Goal: Task Accomplishment & Management: Use online tool/utility

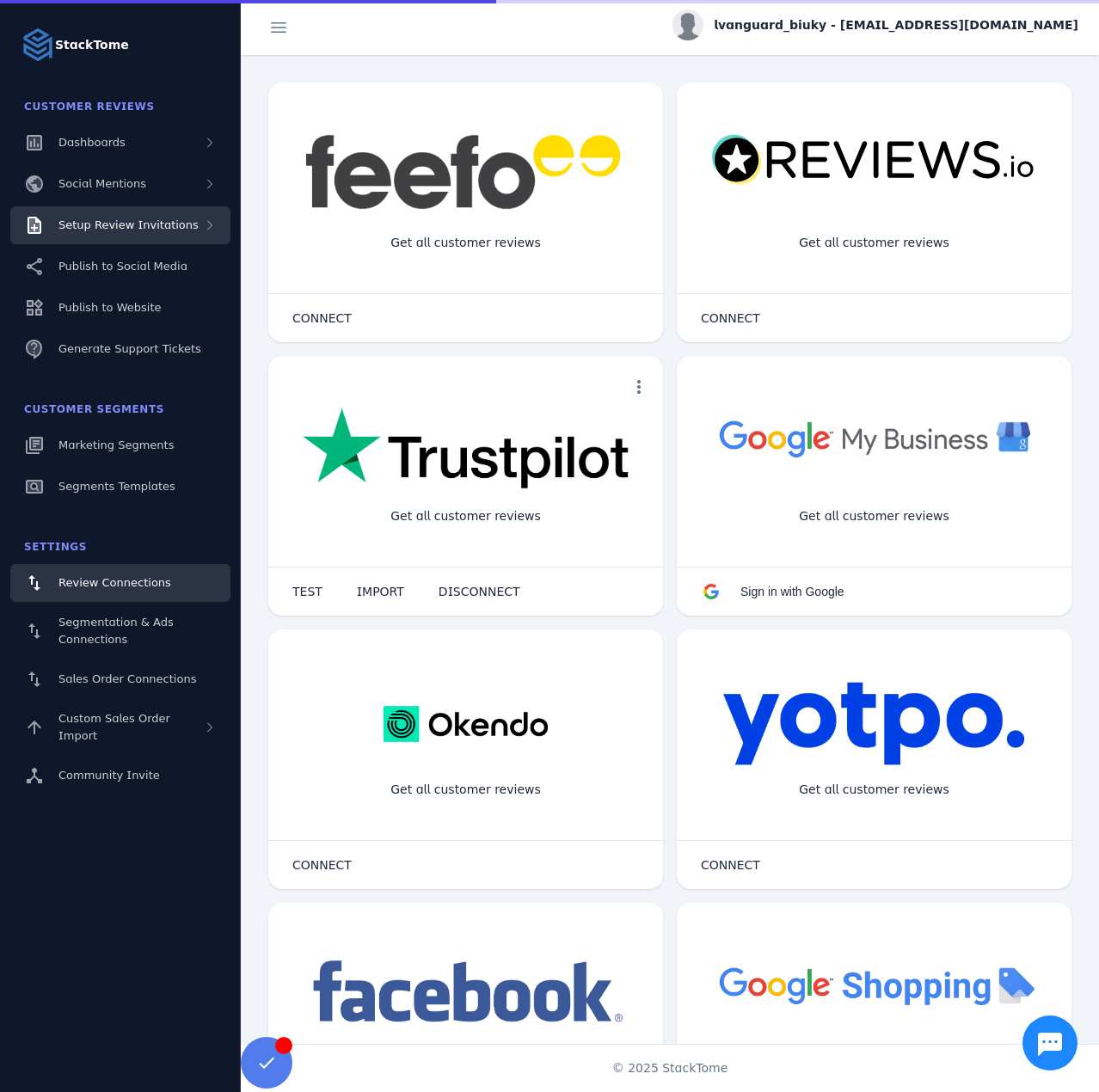
click at [149, 222] on span "Setup Review Invitations" at bounding box center [128, 224] width 140 height 13
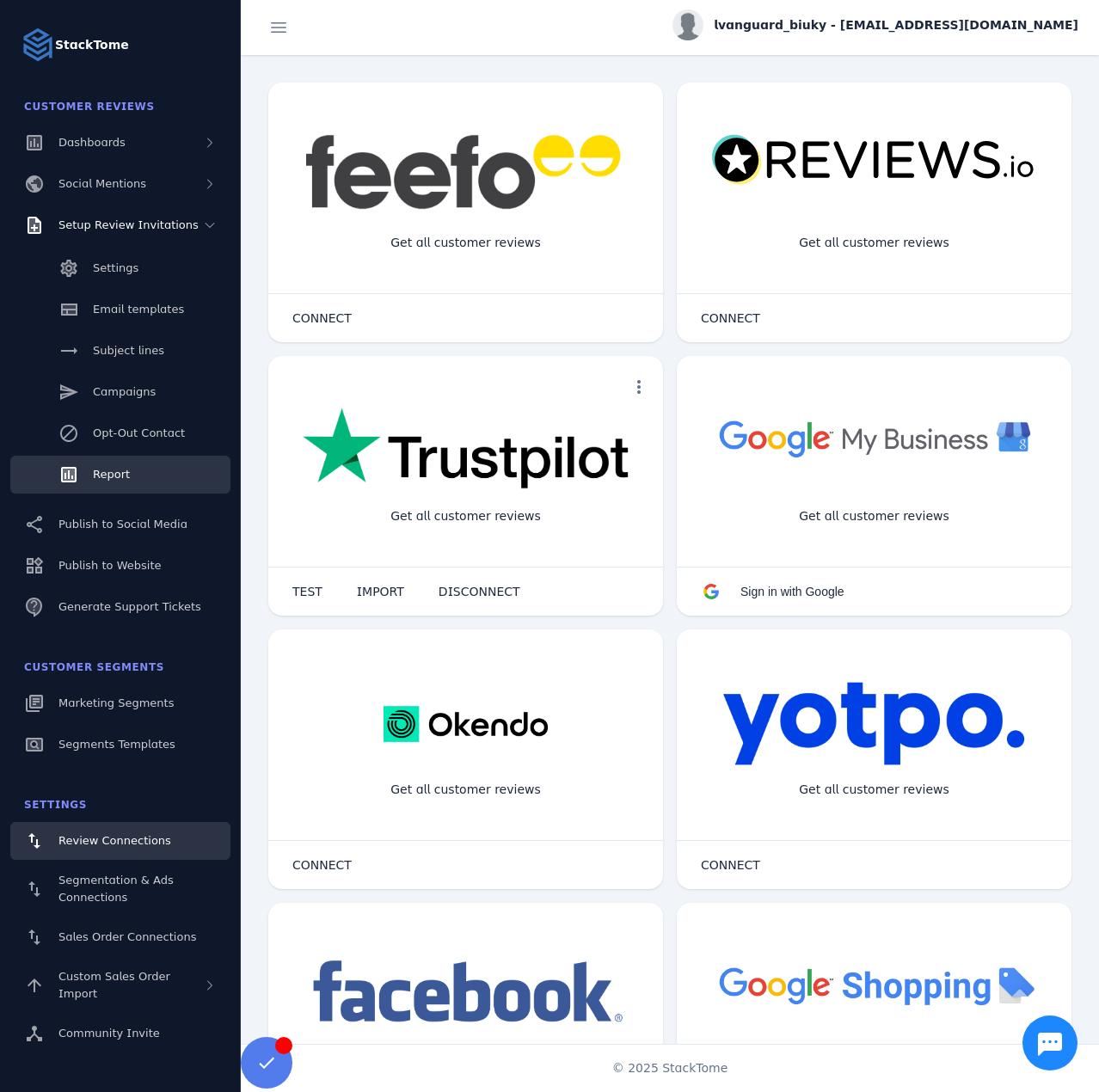
click at [122, 468] on span "Report" at bounding box center [112, 474] width 37 height 13
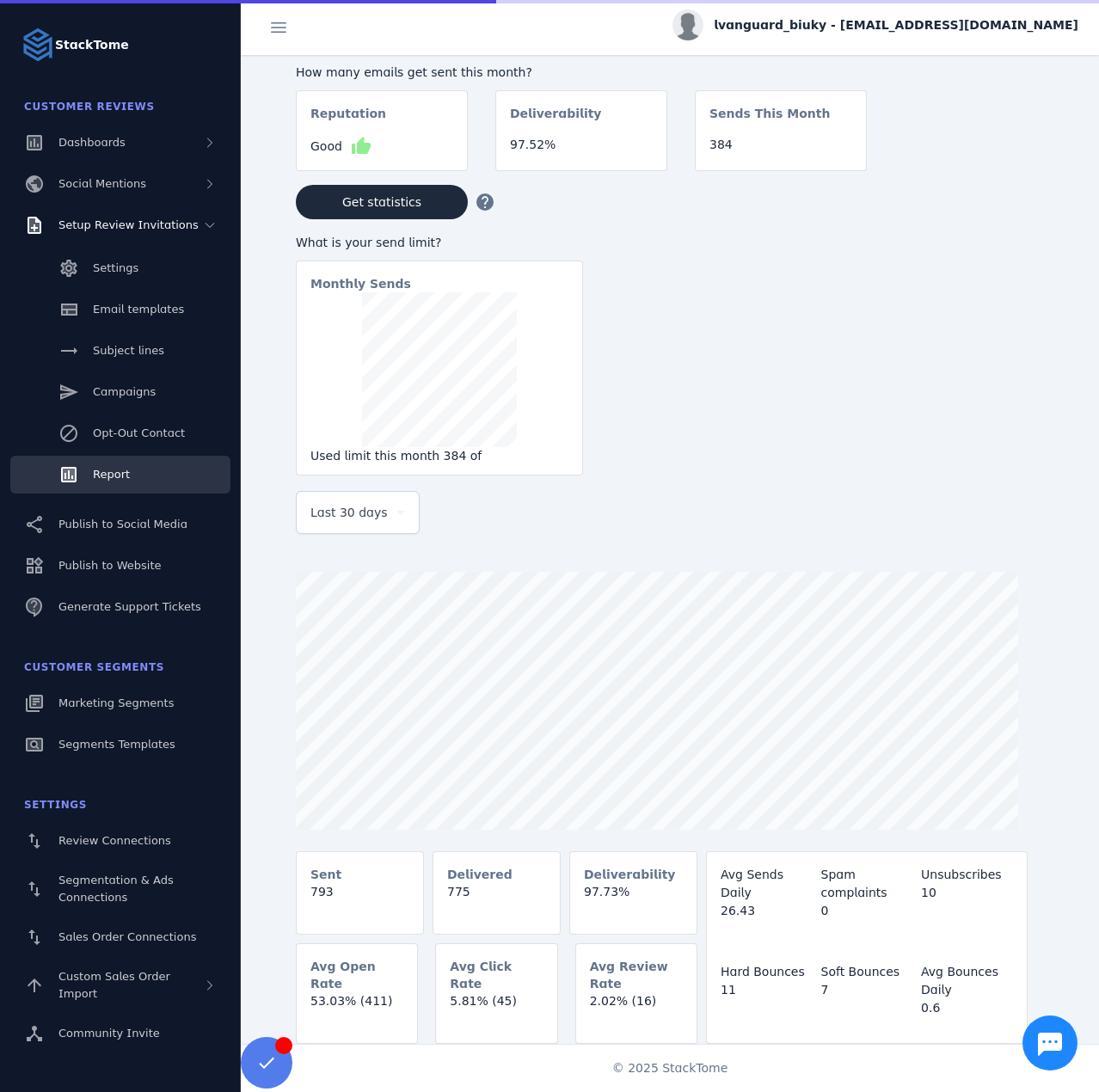
click at [360, 522] on span "Last 30 days" at bounding box center [350, 512] width 78 height 20
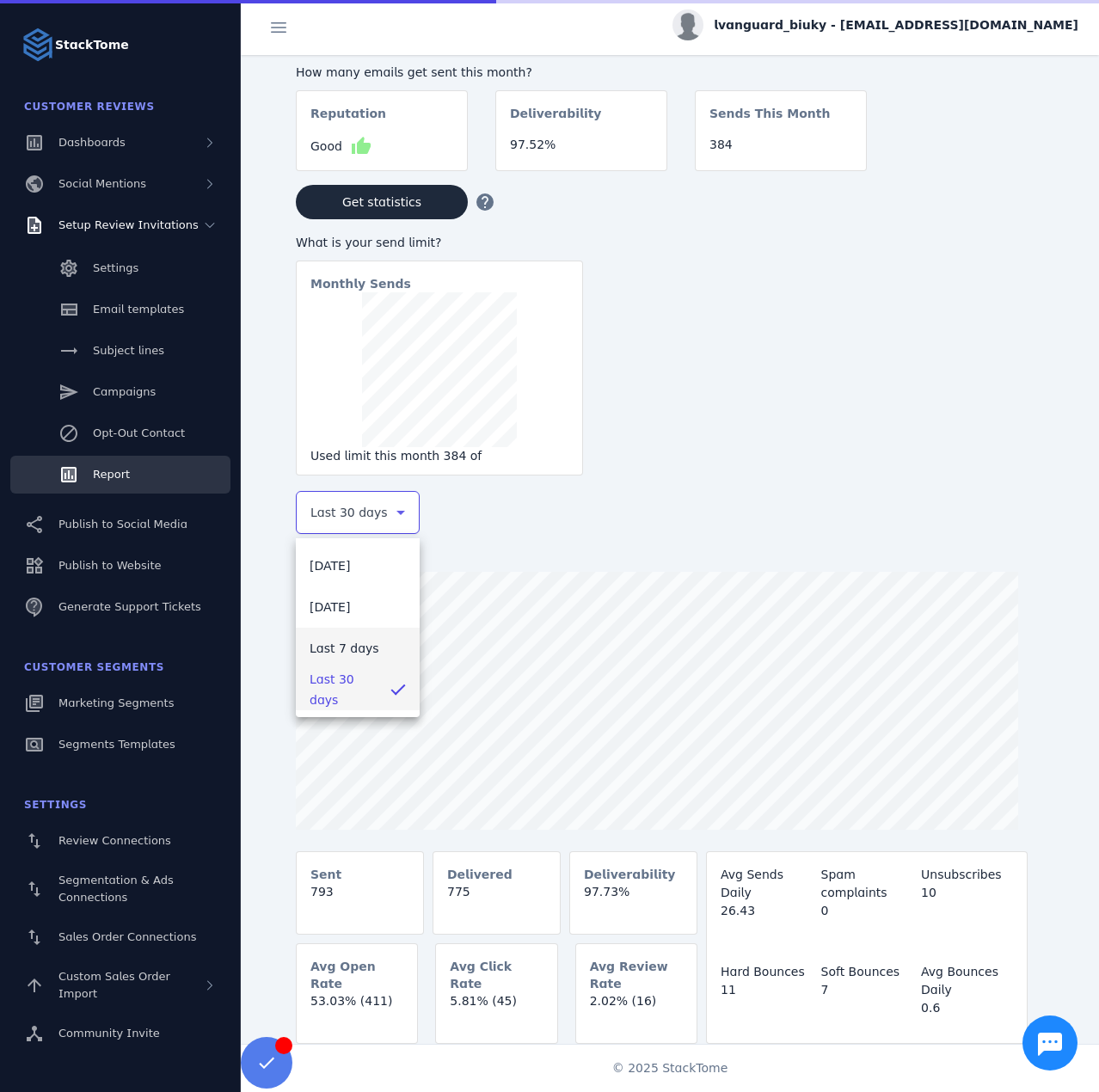
click at [352, 637] on mat-option "Last 7 days" at bounding box center [358, 648] width 124 height 42
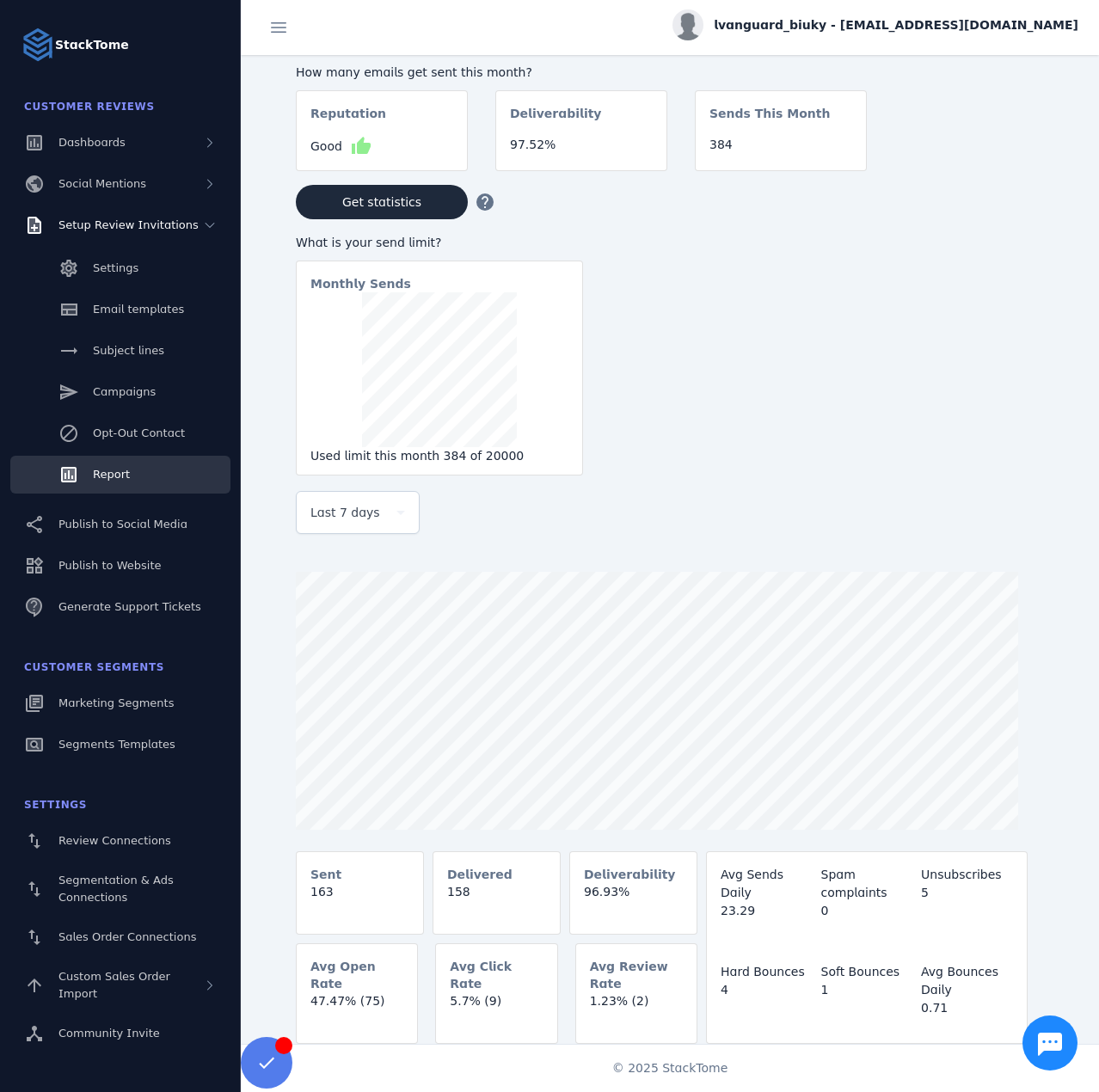
click at [876, 35] on div "lvanguard_biuky - cs_lvanguard_biuky@stacktome.com" at bounding box center [876, 25] width 406 height 31
click at [985, 172] on icon at bounding box center [979, 165] width 20 height 20
